Goal: Task Accomplishment & Management: Use online tool/utility

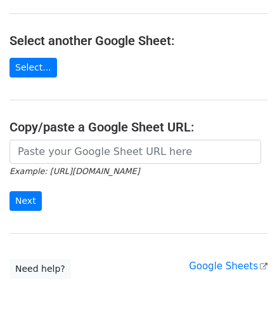
scroll to position [127, 0]
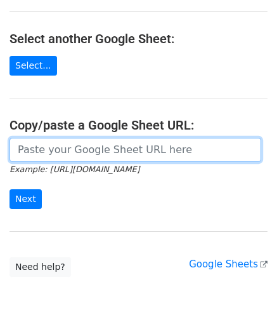
click at [57, 147] on input "url" at bounding box center [136, 150] width 252 height 24
paste input "https://docs.google.com/spreadsheets/d/1mcnLnasJn_k1i85O7lDRVL1LfSgvLRHuNSWMn_5…"
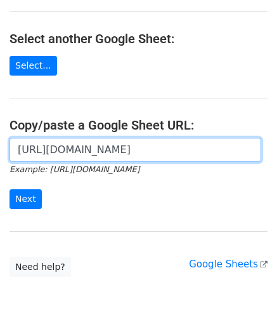
scroll to position [0, 275]
type input "https://docs.google.com/spreadsheets/d/1mcnLnasJn_k1i85O7lDRVL1LfSgvLRHuNSWMn_5…"
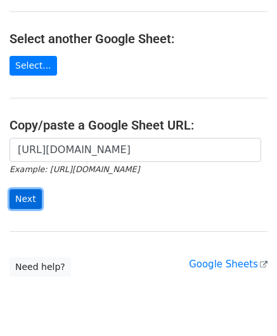
click at [13, 193] on input "Next" at bounding box center [26, 199] width 32 height 20
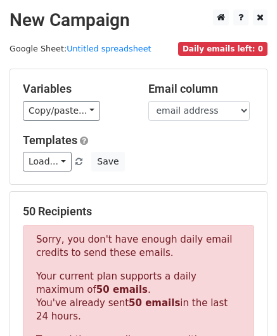
scroll to position [429, 0]
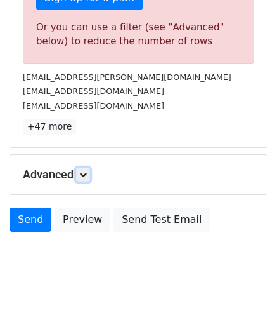
drag, startPoint x: 90, startPoint y: 175, endPoint x: 111, endPoint y: 197, distance: 31.0
click at [89, 175] on link at bounding box center [83, 175] width 14 height 14
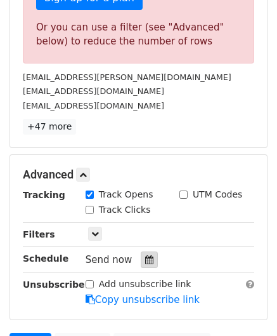
click at [145, 255] on icon at bounding box center [149, 259] width 8 height 9
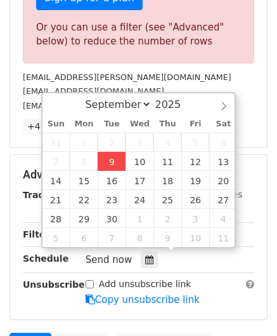
type input "[DATE] 12:00"
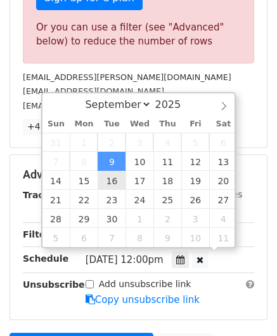
scroll to position [0, 0]
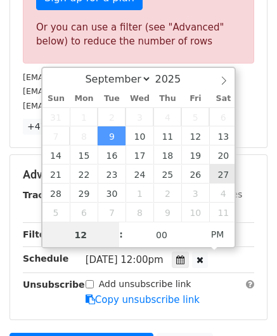
paste input "4"
type input "4"
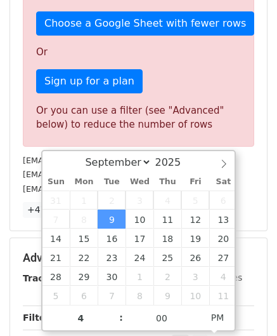
type input "[DATE] 16:00"
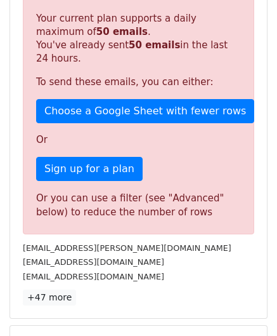
scroll to position [582, 0]
